Goal: Transaction & Acquisition: Obtain resource

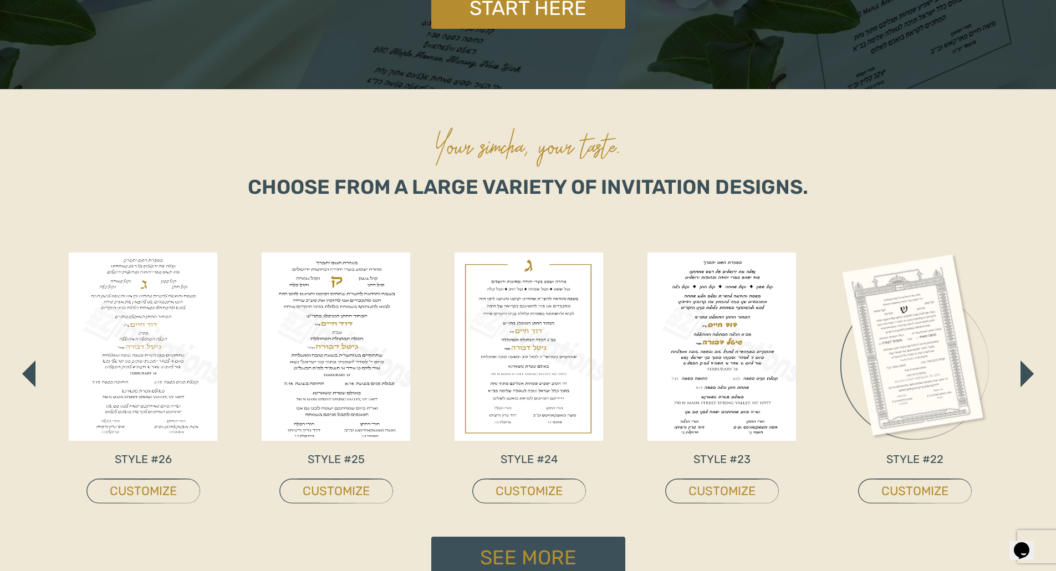
scroll to position [443, 0]
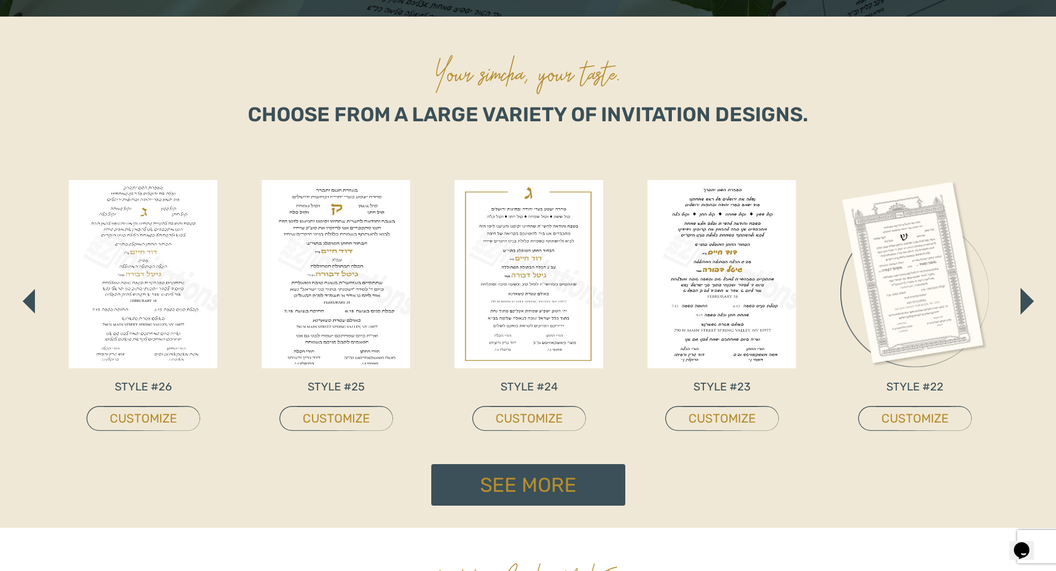
click at [29, 299] on img "button" at bounding box center [29, 301] width 12 height 24
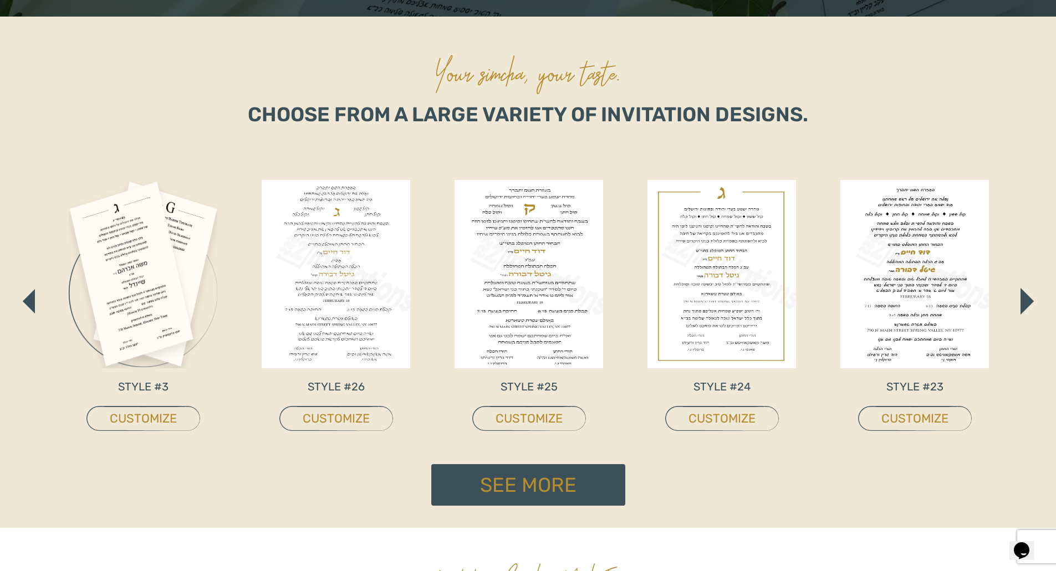
click at [33, 302] on img "button" at bounding box center [29, 301] width 12 height 24
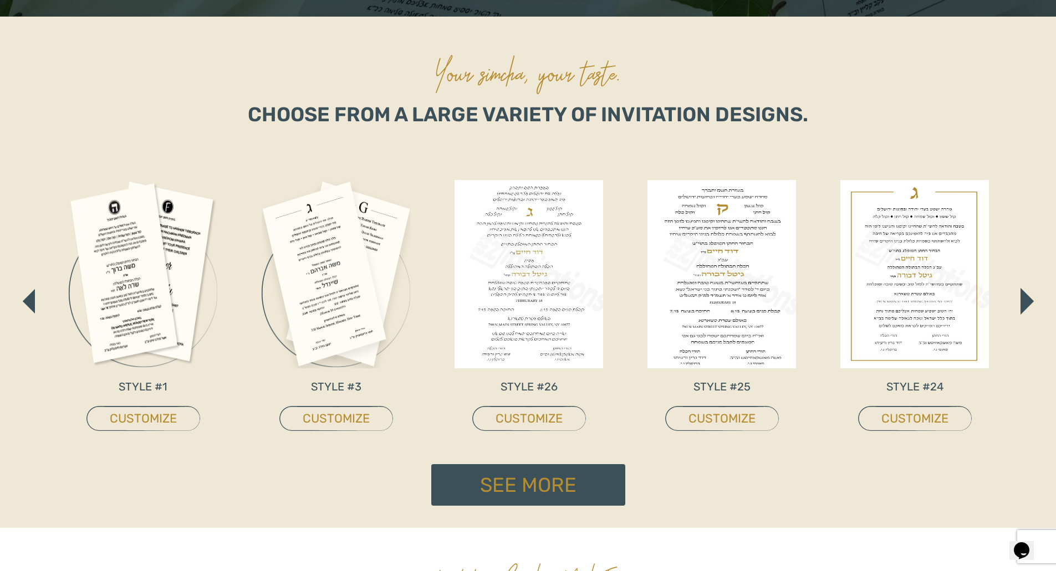
click at [32, 301] on img "button" at bounding box center [29, 301] width 12 height 24
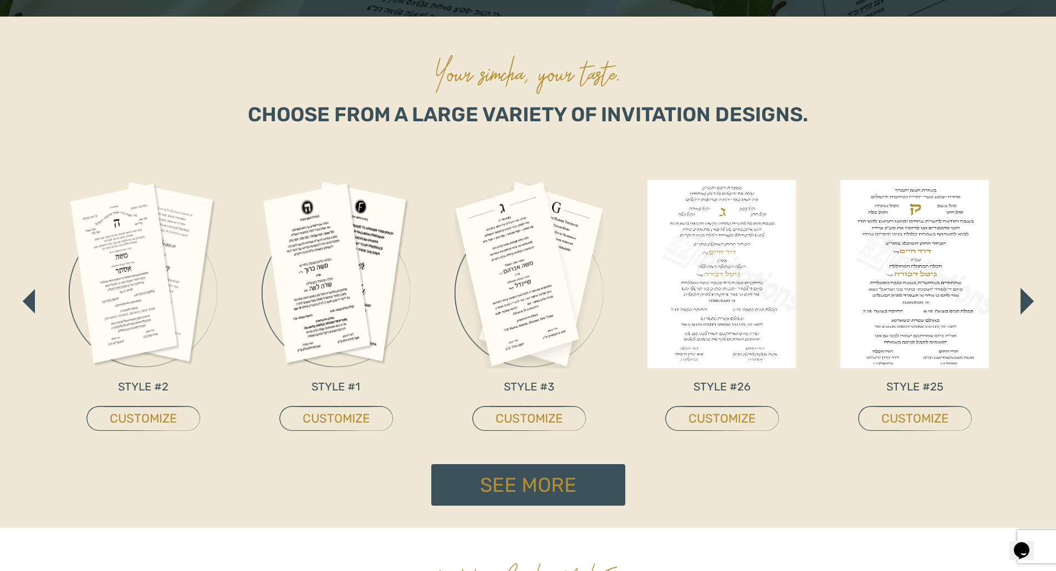
click at [32, 301] on img "button" at bounding box center [29, 301] width 12 height 24
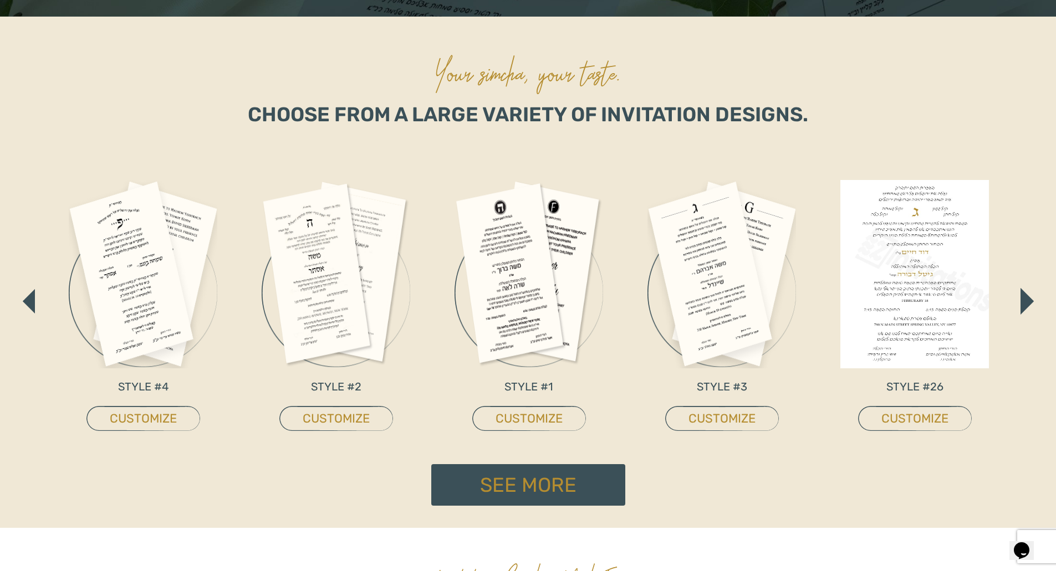
click at [32, 301] on img "button" at bounding box center [29, 301] width 12 height 24
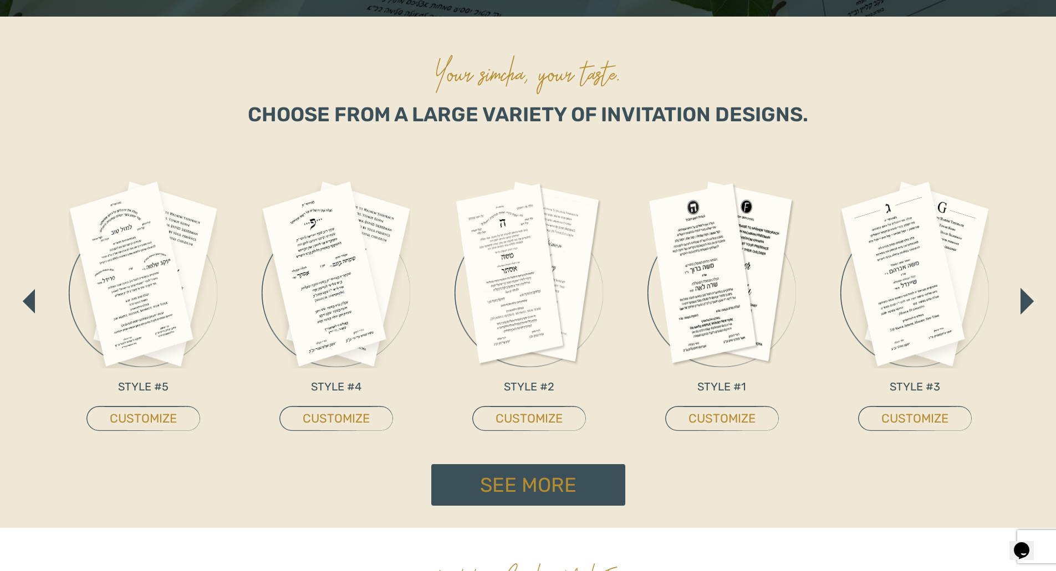
click at [32, 301] on img "button" at bounding box center [29, 301] width 12 height 24
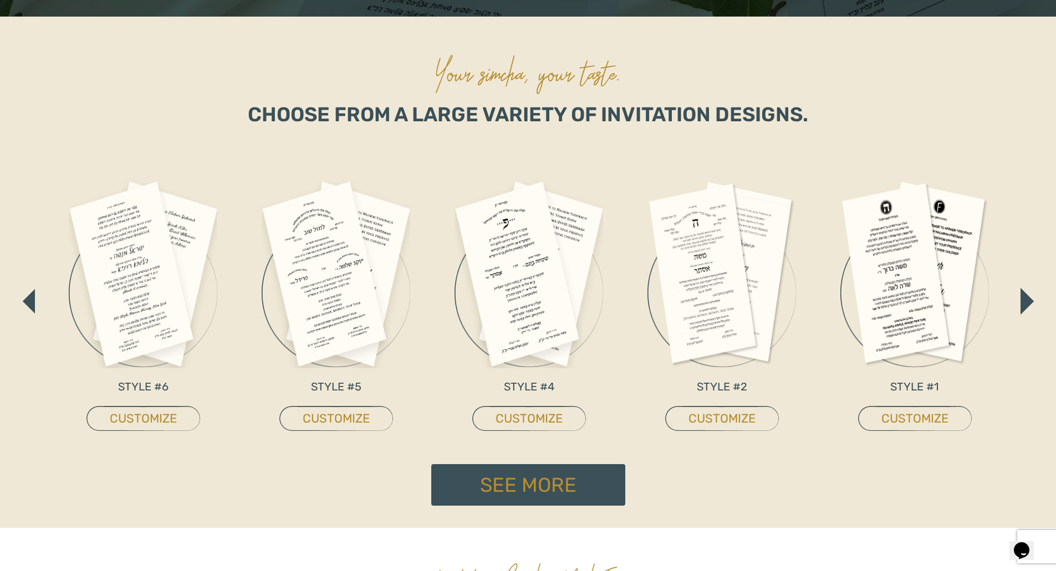
click at [32, 301] on img "button" at bounding box center [29, 301] width 12 height 24
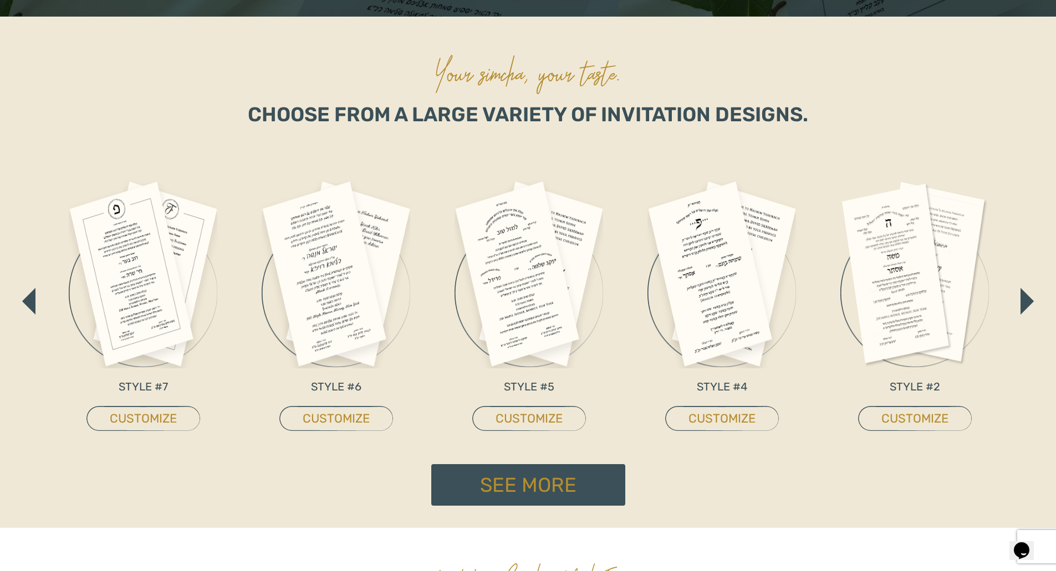
click at [718, 283] on img at bounding box center [721, 274] width 149 height 188
click at [743, 419] on link "CUSTOMIZE" at bounding box center [722, 418] width 114 height 25
